Goal: Task Accomplishment & Management: Manage account settings

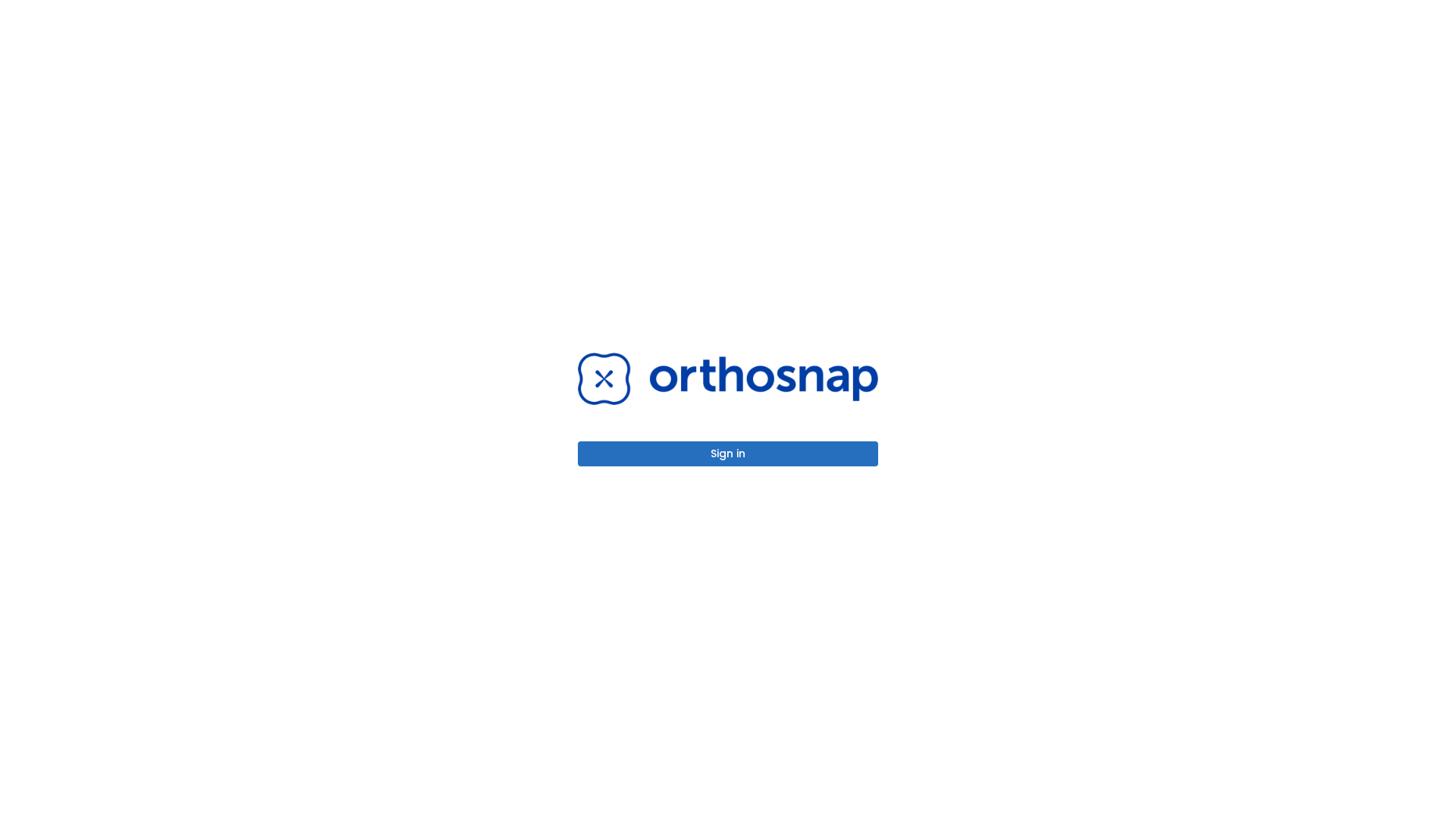
click at [728, 454] on button "Sign in" at bounding box center [728, 454] width 301 height 25
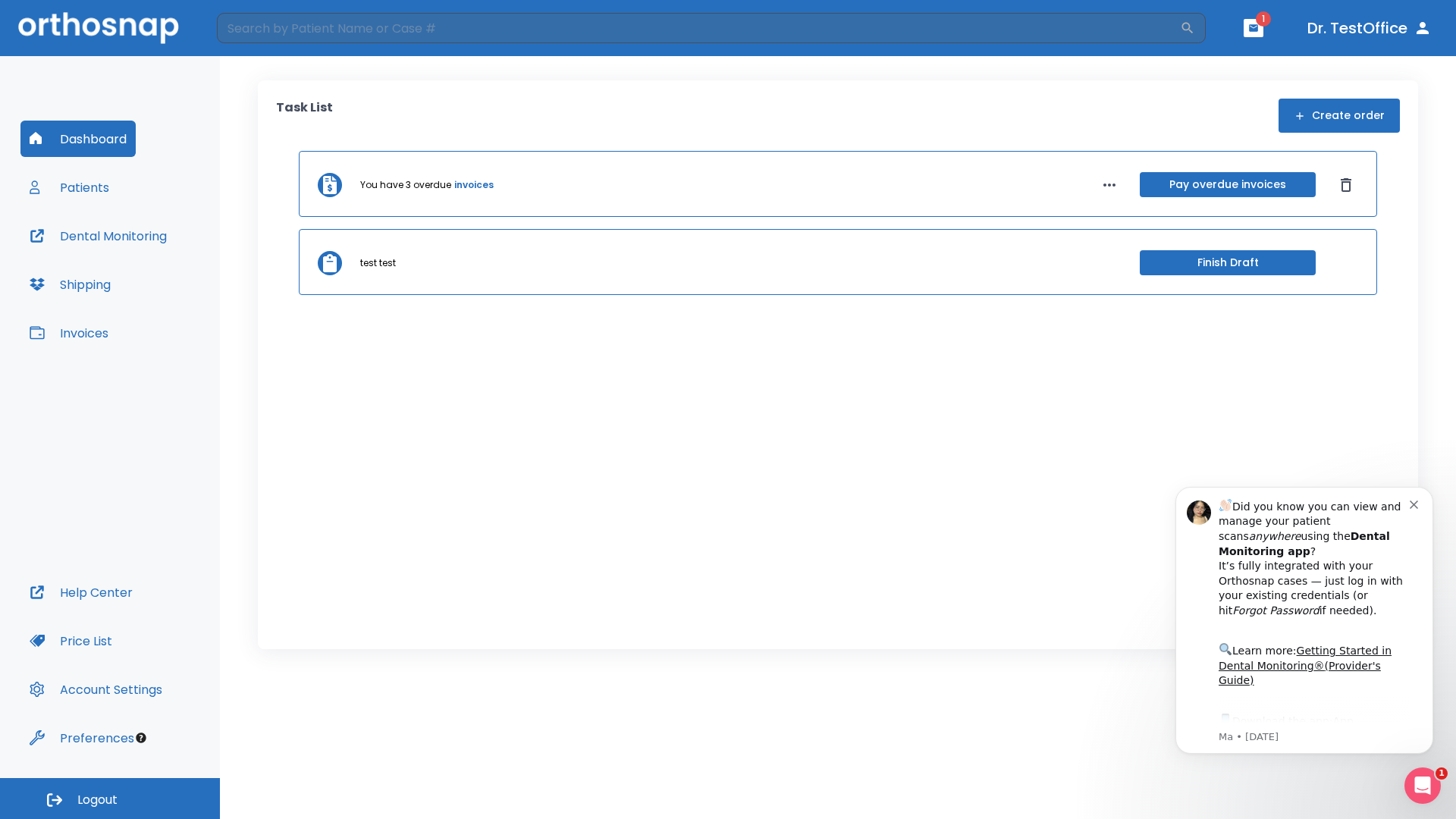
click at [110, 798] on span "Logout" at bounding box center [98, 801] width 40 height 17
